Goal: Transaction & Acquisition: Purchase product/service

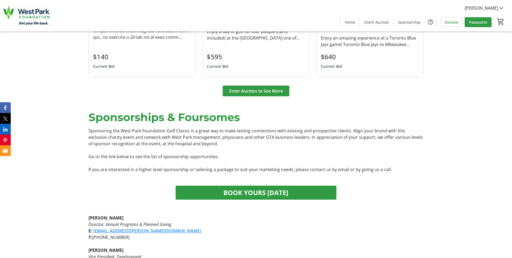
scroll to position [892, 0]
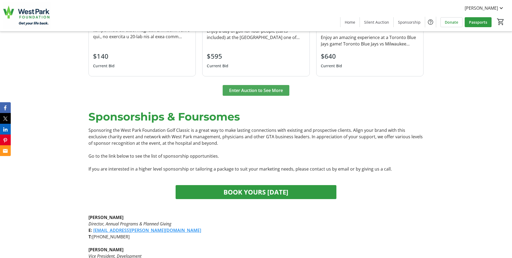
click at [280, 87] on span "Enter Auction to See More" at bounding box center [256, 90] width 54 height 6
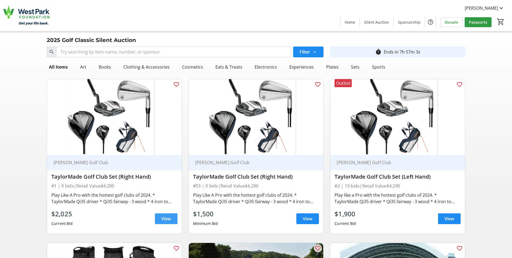
click at [163, 217] on span "View" at bounding box center [166, 218] width 10 height 6
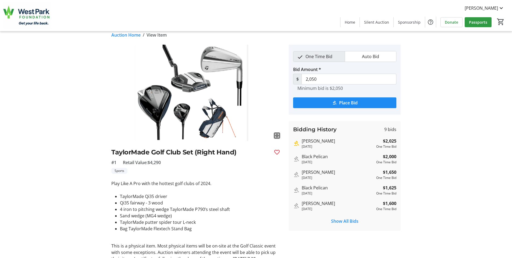
scroll to position [7, 0]
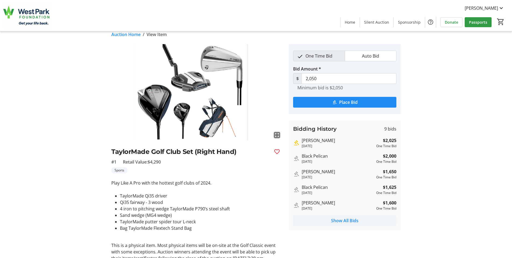
click at [340, 220] on span "Show All Bids" at bounding box center [344, 220] width 27 height 6
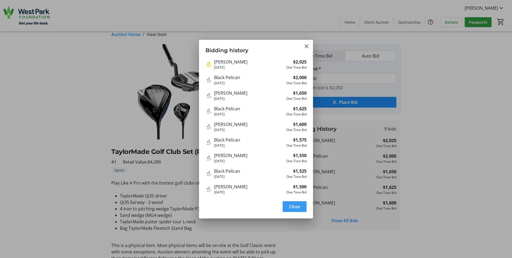
scroll to position [0, 0]
click at [306, 47] on mat-icon "Close" at bounding box center [306, 46] width 6 height 6
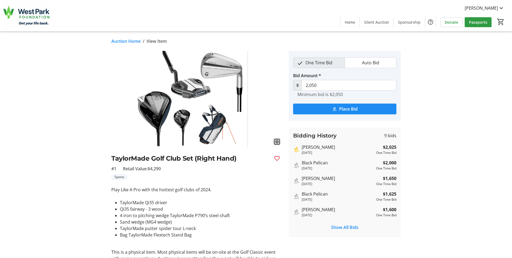
scroll to position [7, 0]
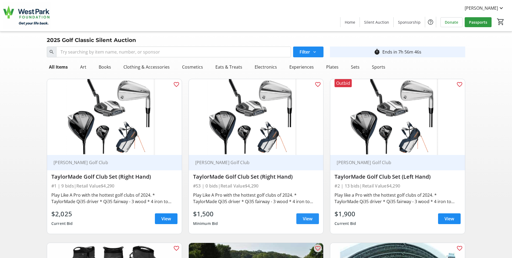
click at [298, 218] on span at bounding box center [307, 218] width 23 height 13
click at [458, 217] on span at bounding box center [449, 218] width 23 height 13
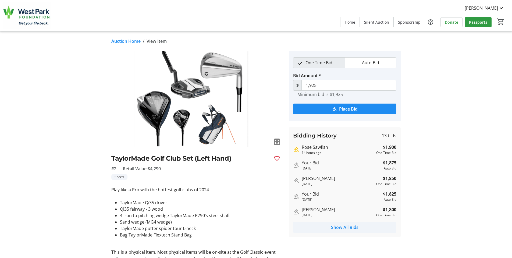
click at [340, 227] on span "Show All Bids" at bounding box center [344, 227] width 27 height 6
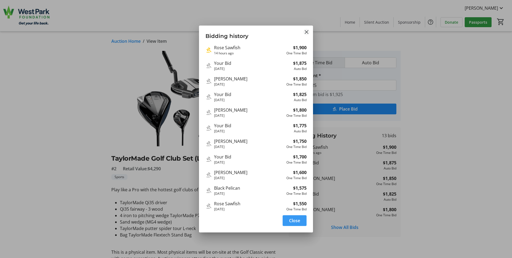
click at [306, 34] on mat-icon "Close" at bounding box center [306, 32] width 6 height 6
